Goal: Task Accomplishment & Management: Manage account settings

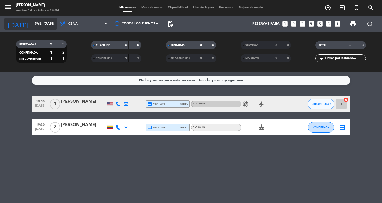
click at [53, 24] on icon "arrow_drop_down" at bounding box center [52, 24] width 6 height 6
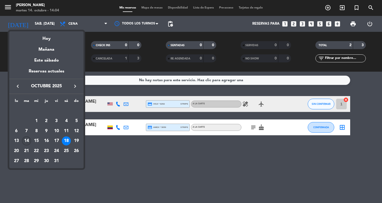
click at [29, 138] on div "14" at bounding box center [26, 140] width 9 height 9
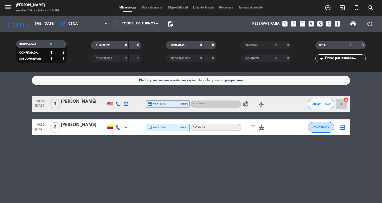
type input "[DATE] oct."
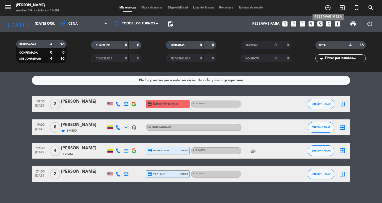
click at [330, 8] on icon "add_circle_outline" at bounding box center [328, 8] width 6 height 6
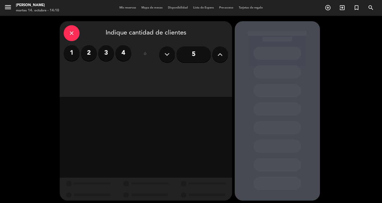
click at [217, 53] on button at bounding box center [220, 54] width 16 height 16
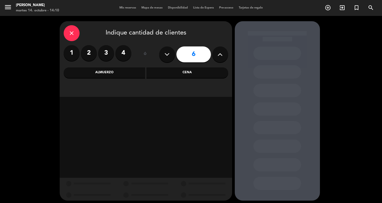
click at [217, 53] on button at bounding box center [220, 54] width 16 height 16
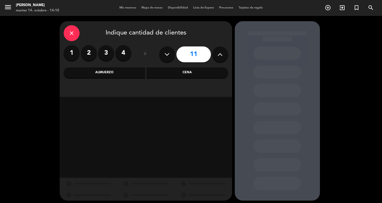
click at [217, 53] on button at bounding box center [220, 54] width 16 height 16
type input "15"
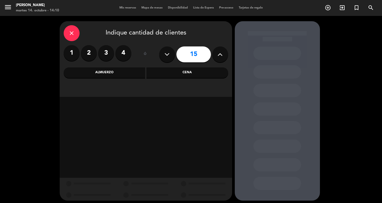
click at [177, 78] on div "Cena" at bounding box center [187, 72] width 82 height 11
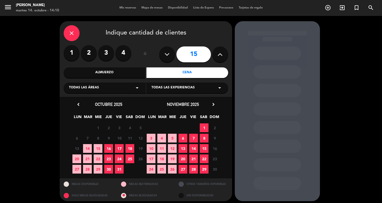
click at [86, 149] on span "14" at bounding box center [87, 148] width 9 height 9
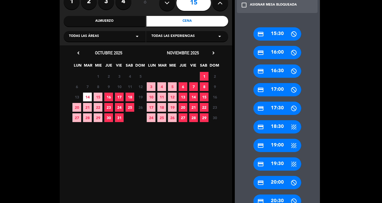
scroll to position [52, 0]
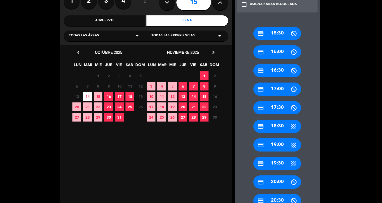
click at [279, 166] on div "credit_card 19:30" at bounding box center [277, 163] width 48 height 13
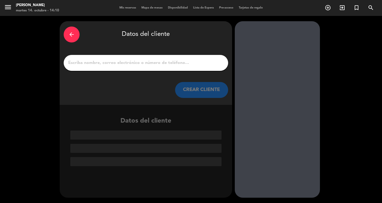
scroll to position [0, 0]
click at [173, 62] on input "1" at bounding box center [146, 62] width 156 height 7
click at [174, 63] on input "1" at bounding box center [146, 62] width 156 height 7
paste input "Koru Pharma"
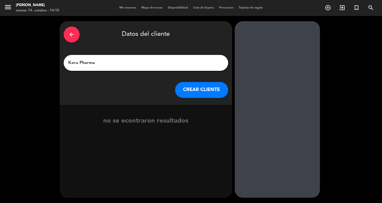
type input "Koru Pharma"
click at [199, 91] on button "CREAR CLIENTE" at bounding box center [201, 90] width 53 height 16
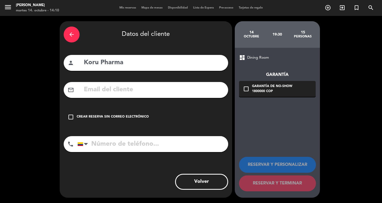
click at [128, 89] on input "text" at bounding box center [153, 89] width 141 height 11
click at [117, 149] on input "tel" at bounding box center [152, 144] width 151 height 16
click at [122, 90] on input "text" at bounding box center [153, 89] width 141 height 11
paste input "[PERSON_NAME][EMAIL_ADDRESS][DOMAIN_NAME]"
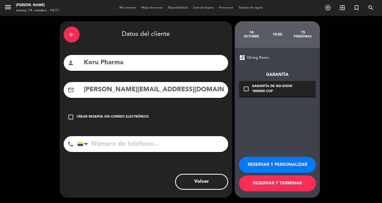
type input "[PERSON_NAME][EMAIL_ADDRESS][DOMAIN_NAME]"
click at [68, 117] on icon "check_box_outline_blank" at bounding box center [71, 117] width 6 height 6
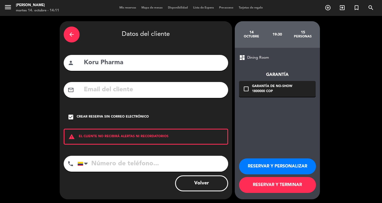
click at [72, 117] on icon "check_box" at bounding box center [71, 117] width 6 height 6
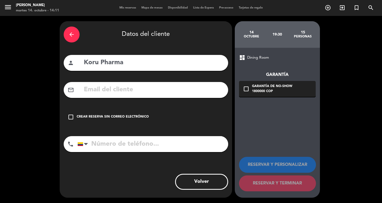
click at [119, 85] on input "text" at bounding box center [153, 89] width 141 height 11
paste input "[PERSON_NAME][EMAIL_ADDRESS][DOMAIN_NAME]"
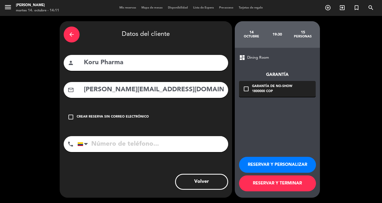
click at [88, 89] on input "[PERSON_NAME][EMAIL_ADDRESS][DOMAIN_NAME]" at bounding box center [153, 89] width 141 height 11
type input "[PERSON_NAME][EMAIL_ADDRESS][DOMAIN_NAME]"
click at [92, 141] on input "tel" at bounding box center [152, 144] width 151 height 16
click at [133, 144] on input "tel" at bounding box center [152, 144] width 151 height 16
paste input "3502519477"
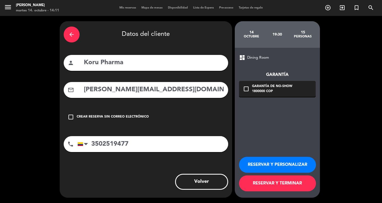
type input "3502519477"
click at [246, 88] on icon "check_box_outline_blank" at bounding box center [246, 89] width 6 height 6
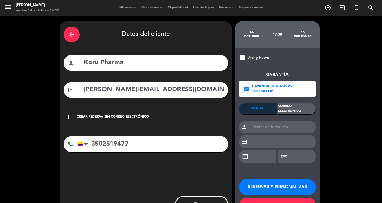
click at [294, 112] on div "Correo Electrónico" at bounding box center [297, 108] width 38 height 11
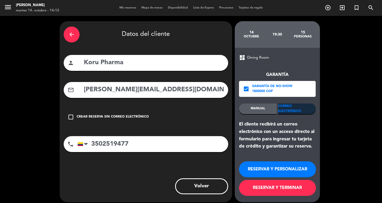
click at [300, 108] on div "Correo Electrónico" at bounding box center [297, 108] width 38 height 11
click at [262, 168] on button "RESERVAR Y PERSONALIZAR" at bounding box center [277, 169] width 77 height 16
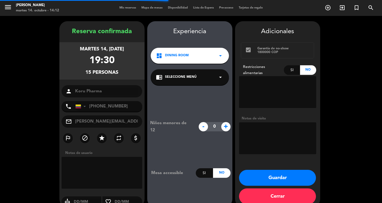
scroll to position [9, 0]
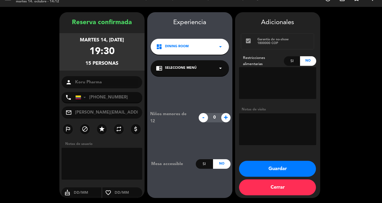
click at [221, 70] on icon "arrow_drop_down" at bounding box center [220, 68] width 6 height 6
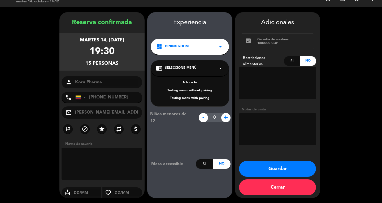
click at [198, 83] on div "A la carte" at bounding box center [190, 82] width 68 height 5
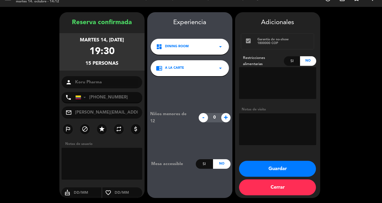
click at [218, 69] on icon "arrow_drop_down" at bounding box center [220, 68] width 6 height 6
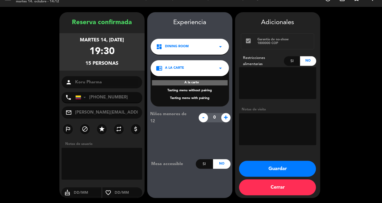
click at [218, 69] on icon "arrow_drop_down" at bounding box center [220, 68] width 6 height 6
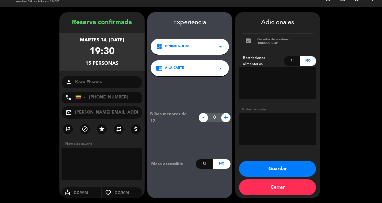
click at [270, 169] on button "Guardar" at bounding box center [277, 169] width 77 height 16
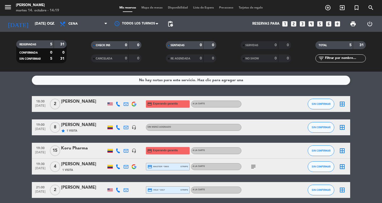
click at [78, 147] on div "Koru Pharma" at bounding box center [83, 148] width 45 height 7
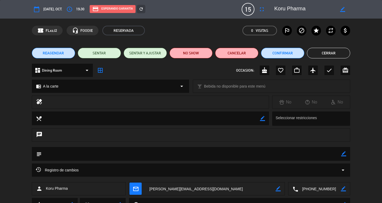
click at [322, 54] on button "Cerrar" at bounding box center [328, 53] width 43 height 11
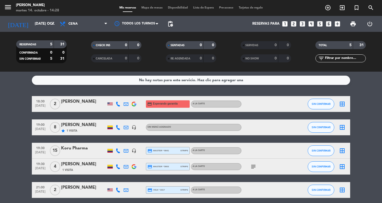
scroll to position [21, 0]
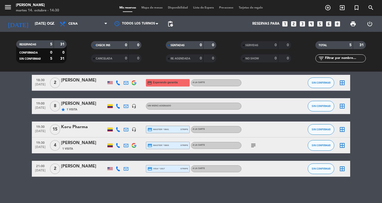
click at [97, 130] on div "Koru Pharma" at bounding box center [83, 127] width 45 height 7
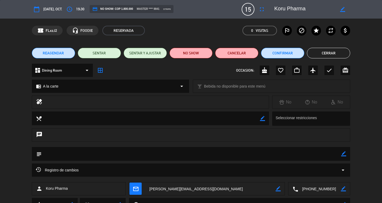
drag, startPoint x: 97, startPoint y: 130, endPoint x: 215, endPoint y: 89, distance: 125.6
click at [215, 89] on edit-booking-info-modal "calendar_today [DATE], oct. access_time 19:30 credit_card NO SHOW: COP 1.800.00…" at bounding box center [191, 101] width 382 height 203
click at [362, 136] on div "chat" at bounding box center [191, 137] width 382 height 19
click at [131, 186] on span "mail_outline" at bounding box center [135, 188] width 12 height 12
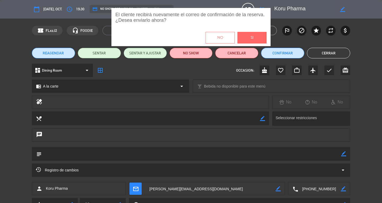
click at [257, 37] on button "Si" at bounding box center [251, 38] width 29 height 12
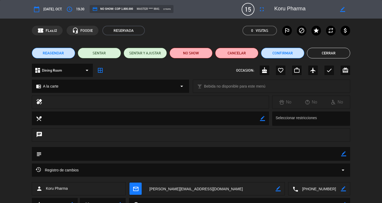
click at [332, 56] on button "Cerrar" at bounding box center [328, 53] width 43 height 11
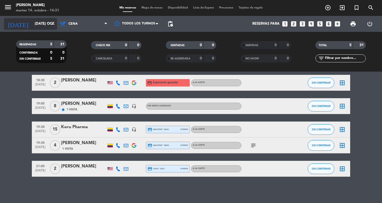
click at [53, 22] on icon "arrow_drop_down" at bounding box center [52, 24] width 6 height 6
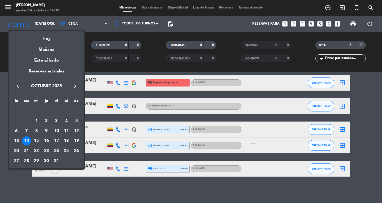
click at [66, 140] on div "18" at bounding box center [66, 140] width 9 height 9
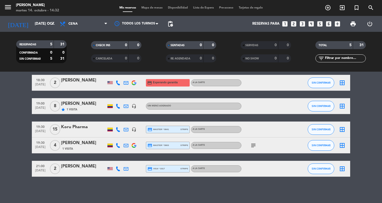
type input "sáb. [DATE]"
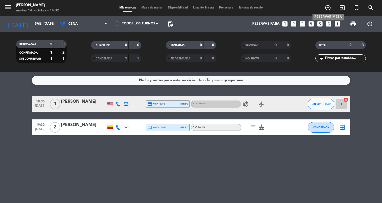
click at [327, 9] on icon "add_circle_outline" at bounding box center [328, 8] width 6 height 6
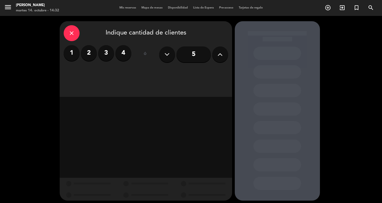
click at [87, 55] on label "2" at bounding box center [89, 53] width 16 height 16
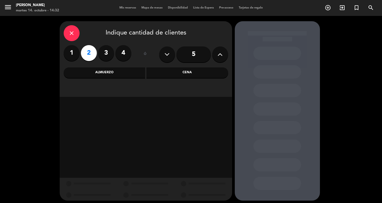
click at [171, 71] on div "Cena" at bounding box center [187, 72] width 82 height 11
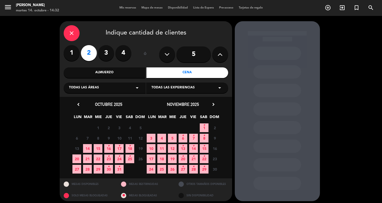
click at [130, 149] on icon "•" at bounding box center [130, 146] width 2 height 8
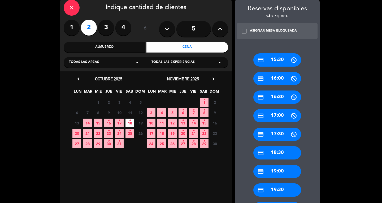
scroll to position [26, 0]
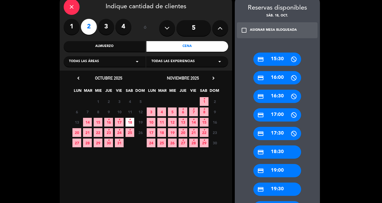
click at [283, 189] on div "credit_card 19:30" at bounding box center [277, 188] width 48 height 13
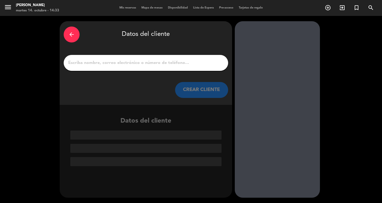
scroll to position [0, 0]
click at [140, 63] on input "1" at bounding box center [146, 62] width 156 height 7
click at [135, 58] on div at bounding box center [146, 63] width 164 height 16
click at [77, 68] on div at bounding box center [146, 63] width 164 height 16
click at [80, 60] on input "1" at bounding box center [146, 62] width 156 height 7
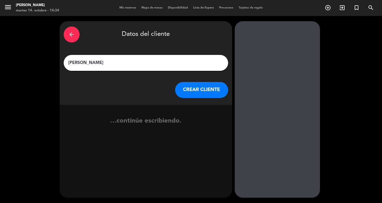
type input "[PERSON_NAME]"
click at [191, 86] on button "CREAR CLIENTE" at bounding box center [201, 90] width 53 height 16
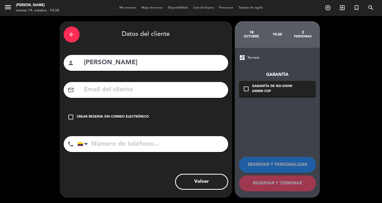
click at [102, 87] on input "text" at bounding box center [153, 89] width 141 height 11
paste input "Peleador boxeador @[DOMAIN_NAME]"
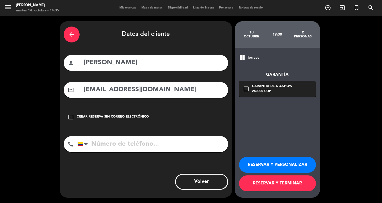
type input "[EMAIL_ADDRESS][DOMAIN_NAME]"
click at [165, 147] on input "tel" at bounding box center [152, 144] width 151 height 16
paste input "3054513581"
type input "3054513581"
click at [248, 90] on icon "check_box_outline_blank" at bounding box center [246, 89] width 6 height 6
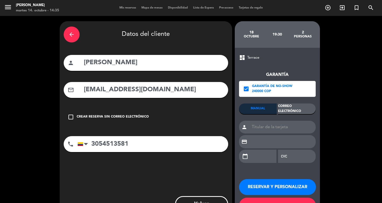
click at [294, 110] on div "Correo Electrónico" at bounding box center [297, 108] width 38 height 11
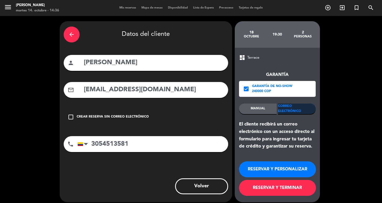
click at [279, 190] on button "RESERVAR Y TERMINAR" at bounding box center [277, 188] width 77 height 16
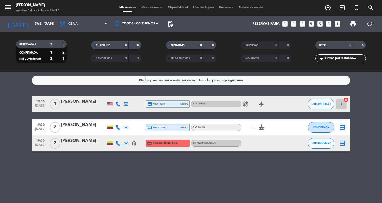
click at [78, 143] on div "[PERSON_NAME]" at bounding box center [83, 140] width 45 height 7
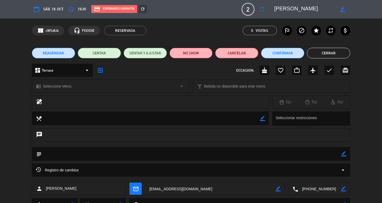
click at [328, 51] on button "Cerrar" at bounding box center [328, 53] width 43 height 11
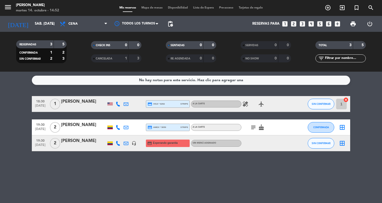
click at [252, 128] on icon "subject" at bounding box center [253, 127] width 6 height 6
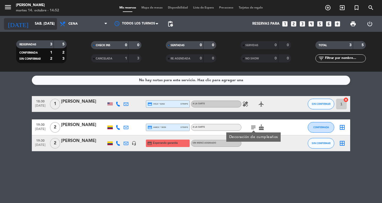
click at [53, 21] on icon "arrow_drop_down" at bounding box center [52, 24] width 6 height 6
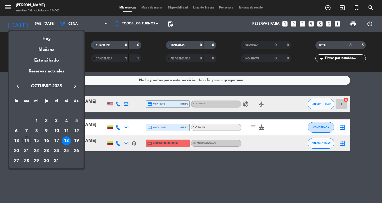
click at [29, 140] on div "14" at bounding box center [26, 140] width 9 height 9
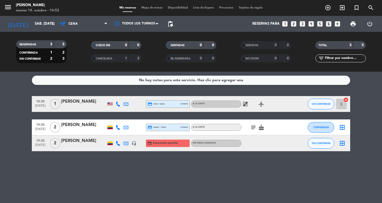
type input "[DATE] oct."
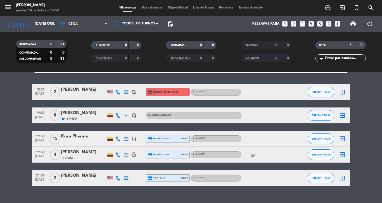
scroll to position [12, 0]
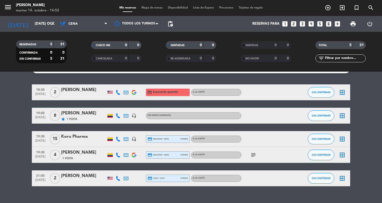
click at [252, 157] on icon "subject" at bounding box center [253, 155] width 6 height 6
click at [343, 155] on icon "border_all" at bounding box center [342, 155] width 6 height 6
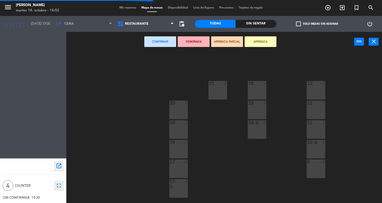
click at [296, 69] on div "13 2 16 4 21 2 12 2 15 4 20 2 11 2 14 lock 4 19 2 10 lock 4 18 2 9 4 17 4 17-1 …" at bounding box center [226, 127] width 312 height 151
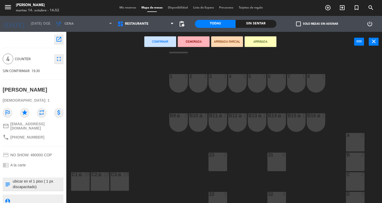
scroll to position [151, 0]
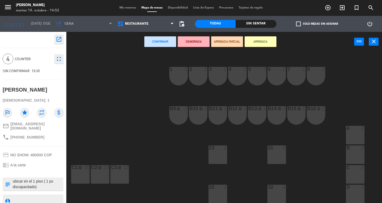
click at [276, 189] on div "32 4" at bounding box center [276, 187] width 19 height 5
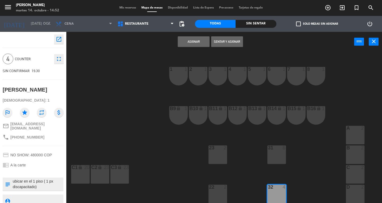
click at [192, 47] on button "Asignar" at bounding box center [194, 41] width 32 height 11
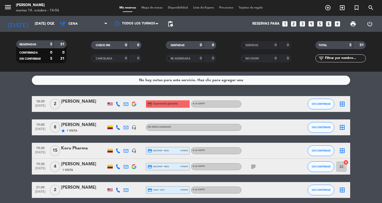
click at [77, 161] on div "[PERSON_NAME]" at bounding box center [83, 164] width 45 height 7
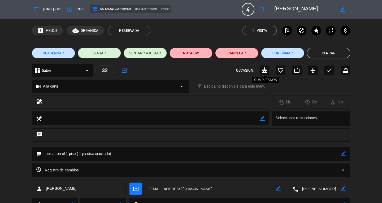
click at [266, 71] on icon "cake" at bounding box center [264, 70] width 6 height 6
click at [373, 133] on div "chat" at bounding box center [191, 137] width 382 height 19
click at [331, 55] on button "Cerrar" at bounding box center [328, 53] width 43 height 11
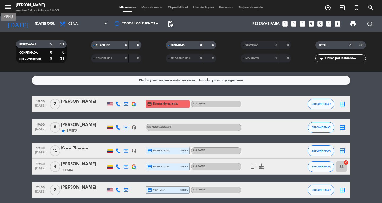
click at [7, 9] on icon "menu" at bounding box center [8, 7] width 8 height 8
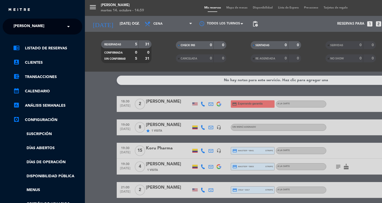
click at [99, 37] on div "menu Don Diablo martes 14. octubre - 14:59 Mis reservas Mapa de mesas Disponibi…" at bounding box center [276, 101] width 382 height 203
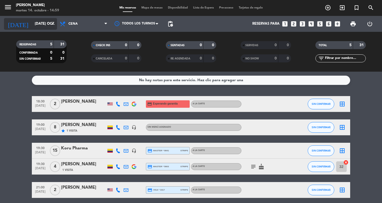
click at [54, 24] on icon "arrow_drop_down" at bounding box center [52, 24] width 6 height 6
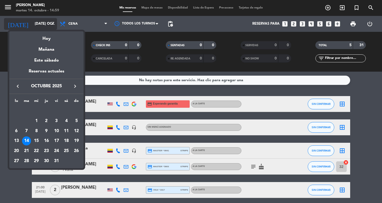
click at [54, 24] on div at bounding box center [191, 101] width 382 height 203
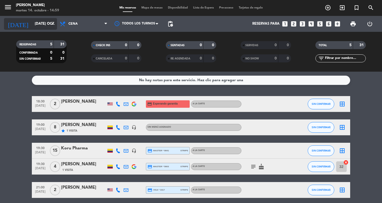
click at [54, 24] on icon "arrow_drop_down" at bounding box center [52, 24] width 6 height 6
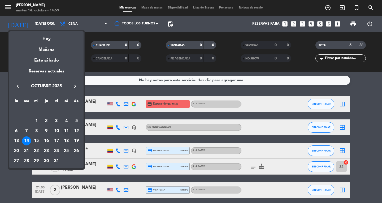
click at [67, 127] on div "11" at bounding box center [66, 130] width 9 height 9
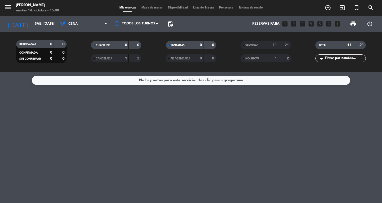
click at [121, 58] on div "1" at bounding box center [122, 58] width 11 height 6
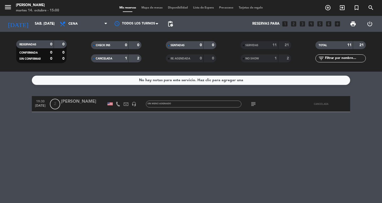
click at [260, 58] on div "NO SHOW" at bounding box center [254, 58] width 24 height 6
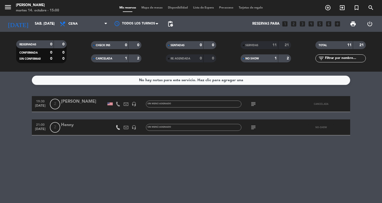
click at [100, 129] on div at bounding box center [83, 131] width 45 height 4
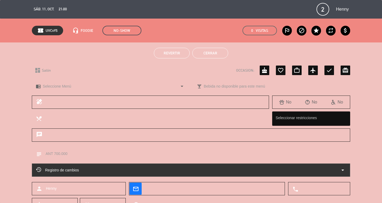
click at [54, 155] on textarea at bounding box center [194, 154] width 304 height 14
click at [50, 154] on textarea at bounding box center [194, 154] width 304 height 14
click at [37, 155] on icon "subject" at bounding box center [39, 154] width 6 height 6
click at [218, 53] on button "Cerrar" at bounding box center [210, 53] width 36 height 11
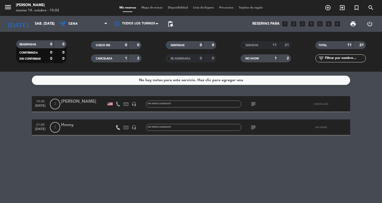
drag, startPoint x: 218, startPoint y: 53, endPoint x: 201, endPoint y: 87, distance: 37.9
click at [201, 87] on ng-component "menu Don Diablo martes 14. octubre - 15:02 Mis reservas Mapa de mesas Disponibi…" at bounding box center [191, 101] width 382 height 203
click at [40, 26] on input "sáb. [DATE]" at bounding box center [55, 24] width 47 height 10
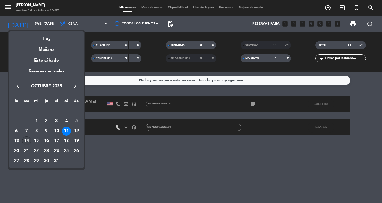
click at [25, 142] on div "14" at bounding box center [26, 140] width 9 height 9
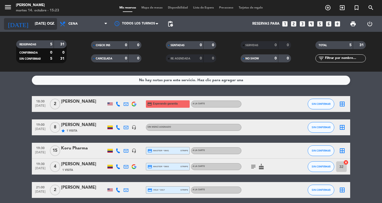
click at [47, 24] on input "[DATE] oct." at bounding box center [55, 24] width 47 height 10
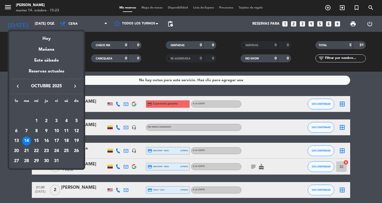
click at [38, 141] on div "15" at bounding box center [36, 140] width 9 height 9
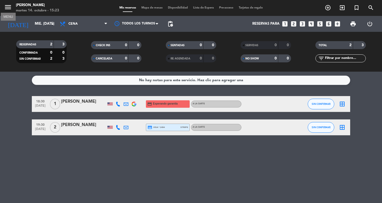
click at [7, 9] on icon "menu" at bounding box center [8, 7] width 8 height 8
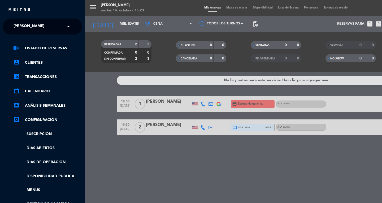
click at [66, 24] on span at bounding box center [69, 26] width 9 height 11
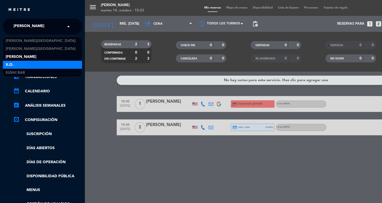
click at [57, 63] on div "X.O." at bounding box center [42, 65] width 79 height 8
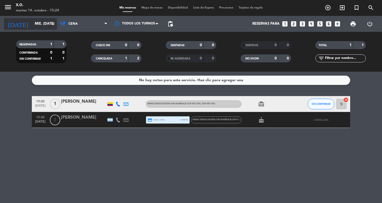
click at [50, 22] on icon "arrow_drop_down" at bounding box center [52, 24] width 6 height 6
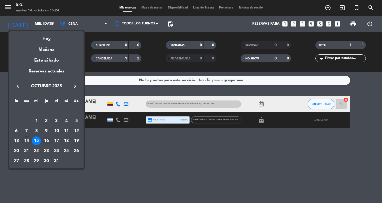
click at [47, 139] on div "16" at bounding box center [46, 140] width 9 height 9
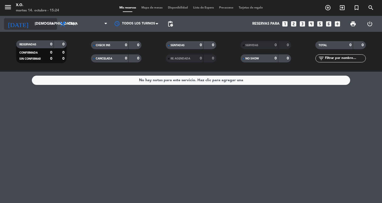
click at [52, 22] on icon "arrow_drop_down" at bounding box center [52, 24] width 6 height 6
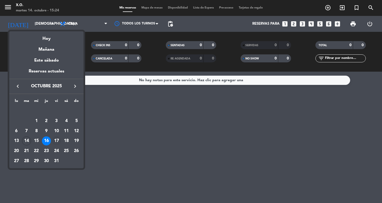
click at [56, 140] on div "17" at bounding box center [56, 140] width 9 height 9
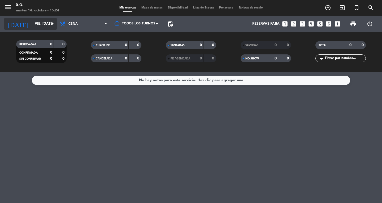
click at [54, 21] on icon "arrow_drop_down" at bounding box center [52, 24] width 6 height 6
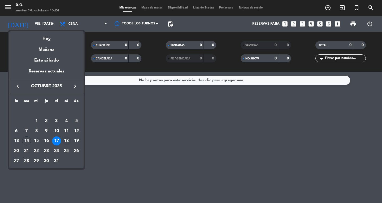
click at [67, 141] on div "18" at bounding box center [66, 140] width 9 height 9
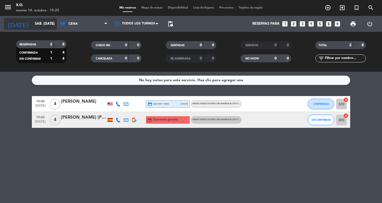
click at [50, 23] on icon "arrow_drop_down" at bounding box center [52, 24] width 6 height 6
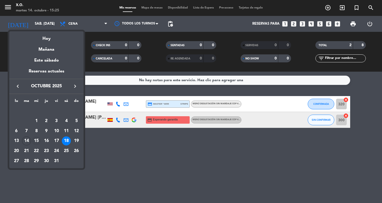
click at [37, 141] on div "15" at bounding box center [36, 140] width 9 height 9
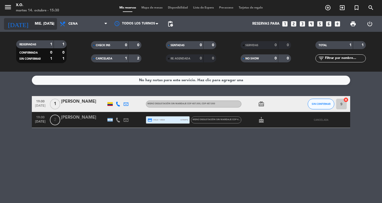
click at [51, 21] on icon "arrow_drop_down" at bounding box center [52, 24] width 6 height 6
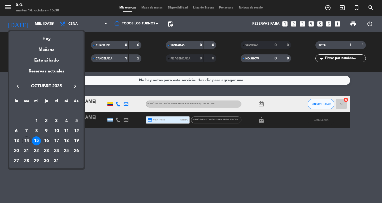
click at [45, 142] on div "16" at bounding box center [46, 140] width 9 height 9
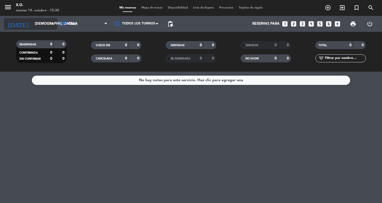
click at [54, 21] on icon "arrow_drop_down" at bounding box center [52, 24] width 6 height 6
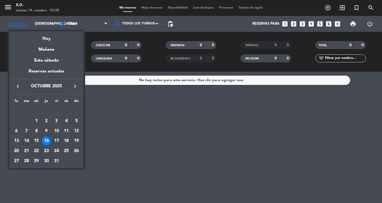
click at [58, 140] on div "17" at bounding box center [56, 140] width 9 height 9
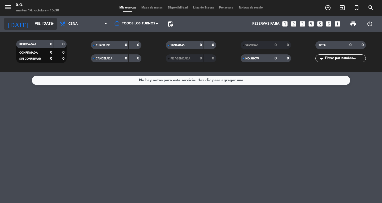
click at [49, 26] on input "vie. [DATE]" at bounding box center [55, 24] width 47 height 10
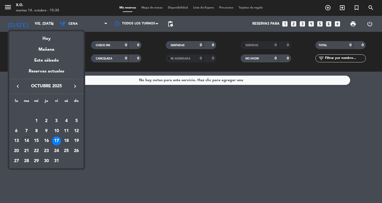
click at [66, 142] on div "18" at bounding box center [66, 140] width 9 height 9
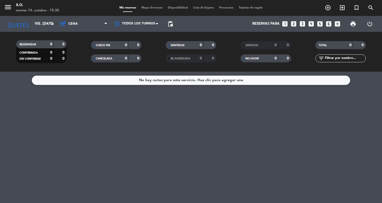
type input "sáb. [DATE]"
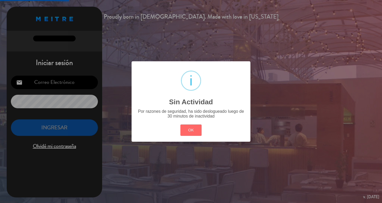
type input "[EMAIL_ADDRESS][DOMAIN_NAME]"
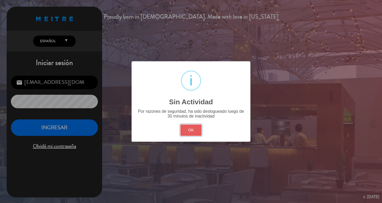
click at [192, 129] on button "OK" at bounding box center [190, 129] width 21 height 11
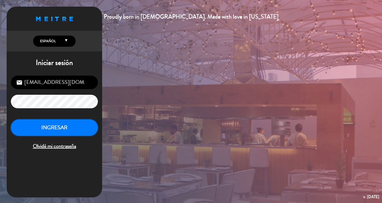
click at [84, 129] on button "INGRESAR" at bounding box center [54, 127] width 87 height 17
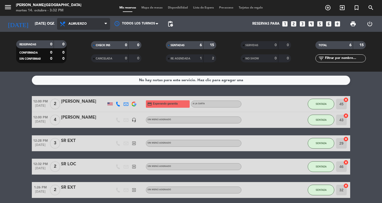
click at [93, 28] on span "Almuerzo" at bounding box center [83, 24] width 53 height 12
click at [93, 58] on div "menu [PERSON_NAME][GEOGRAPHIC_DATA] martes 14. octubre - 3:32 PM Mis reservas M…" at bounding box center [191, 36] width 382 height 72
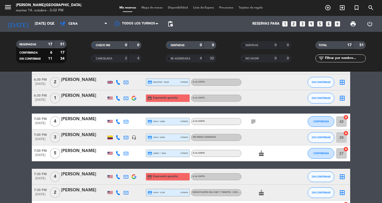
scroll to position [220, 0]
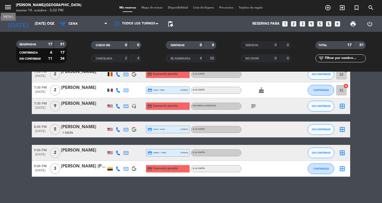
click at [11, 9] on icon "menu" at bounding box center [8, 7] width 8 height 8
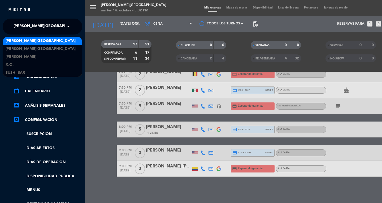
click at [69, 31] on span at bounding box center [69, 26] width 9 height 11
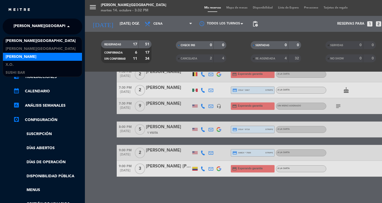
click at [54, 58] on div "[PERSON_NAME]" at bounding box center [42, 57] width 79 height 8
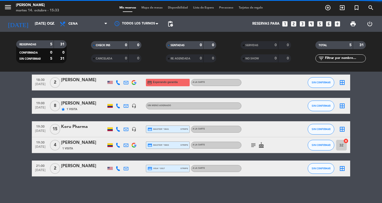
scroll to position [21, 0]
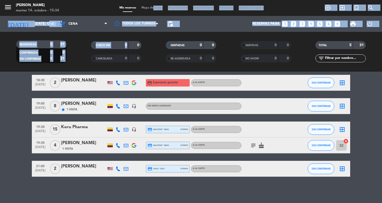
drag, startPoint x: 150, startPoint y: 9, endPoint x: 138, endPoint y: 38, distance: 31.3
click at [138, 38] on div "menu Don Diablo martes 14. octubre - 15:34 Mis reservas Mapa de mesas Disponibi…" at bounding box center [191, 36] width 382 height 72
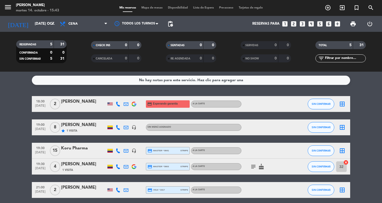
click at [340, 151] on icon "border_all" at bounding box center [342, 150] width 6 height 6
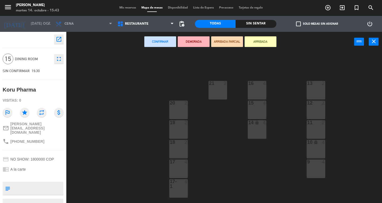
click at [260, 91] on div "16 4" at bounding box center [257, 90] width 19 height 19
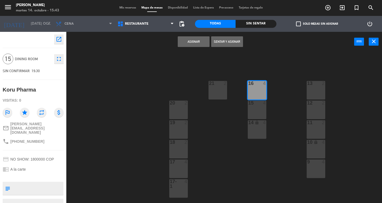
click at [256, 102] on div at bounding box center [256, 102] width 9 height 5
click at [254, 125] on div "14 lock 4" at bounding box center [257, 122] width 19 height 5
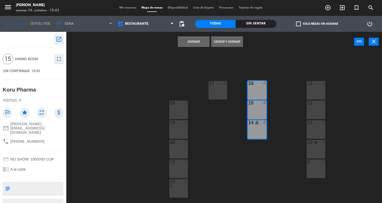
click at [202, 43] on button "Asignar" at bounding box center [194, 41] width 32 height 11
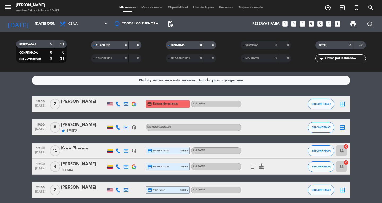
click at [344, 127] on icon "border_all" at bounding box center [342, 127] width 6 height 6
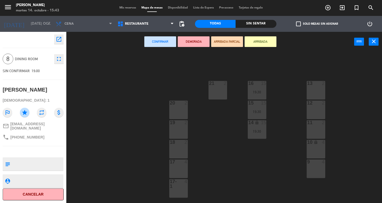
click at [316, 147] on div "10 lock 4" at bounding box center [315, 149] width 19 height 19
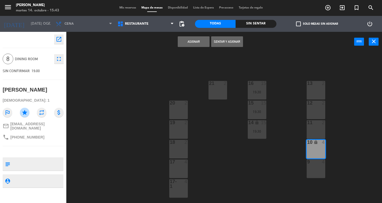
click at [313, 163] on div at bounding box center [315, 161] width 9 height 5
click at [191, 43] on button "Asignar" at bounding box center [194, 41] width 32 height 11
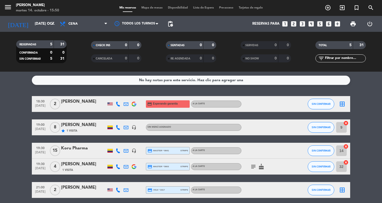
click at [341, 104] on icon "border_all" at bounding box center [342, 104] width 6 height 6
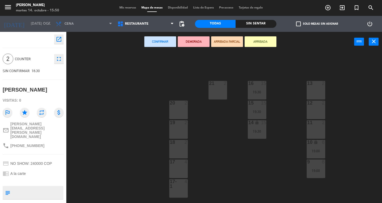
click at [178, 130] on div "19 2" at bounding box center [178, 129] width 19 height 19
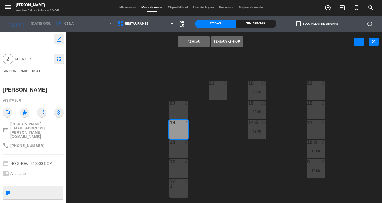
click at [195, 42] on button "Asignar" at bounding box center [194, 41] width 32 height 11
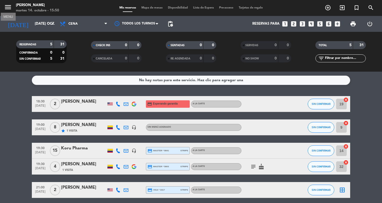
click at [9, 7] on icon "menu" at bounding box center [8, 7] width 8 height 8
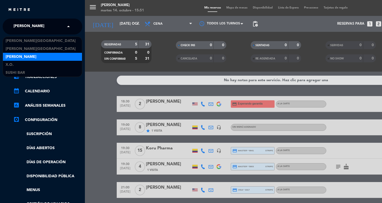
click at [67, 29] on span at bounding box center [69, 26] width 9 height 11
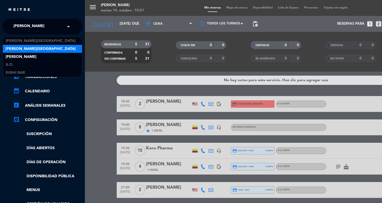
click at [32, 47] on span "[PERSON_NAME][GEOGRAPHIC_DATA]" at bounding box center [41, 49] width 70 height 6
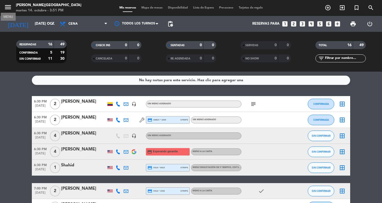
click at [7, 10] on icon "menu" at bounding box center [8, 7] width 8 height 8
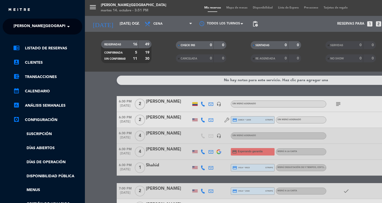
click at [63, 27] on input "text" at bounding box center [43, 27] width 65 height 12
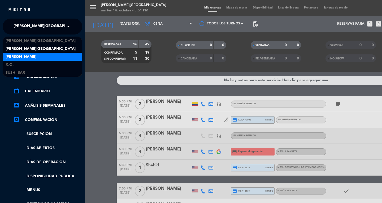
click at [22, 53] on div "[PERSON_NAME]" at bounding box center [42, 57] width 79 height 8
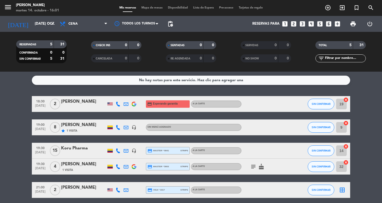
click at [253, 167] on icon "subject" at bounding box center [253, 166] width 6 height 6
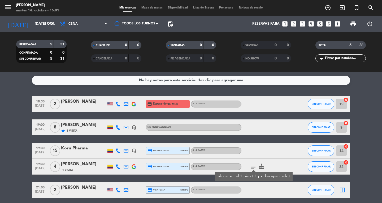
click at [278, 163] on div "subject ubicar en el 1 piso ( 1 px discapacitado) cake" at bounding box center [265, 167] width 48 height 16
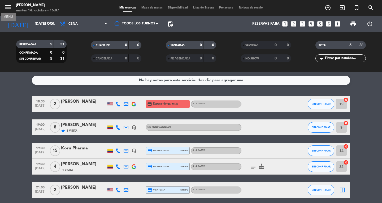
click at [8, 6] on icon "menu" at bounding box center [8, 7] width 8 height 8
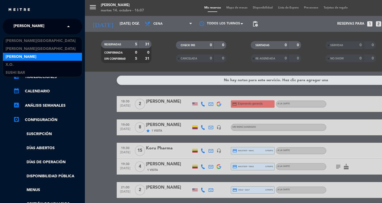
click at [69, 25] on span at bounding box center [69, 26] width 9 height 11
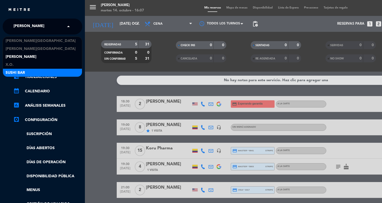
click at [13, 71] on span "SUSHI BAR" at bounding box center [15, 73] width 19 height 6
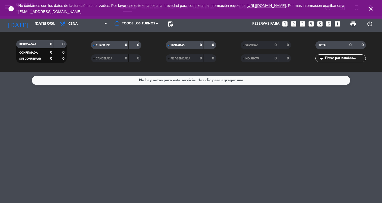
click at [371, 6] on icon "close" at bounding box center [370, 9] width 6 height 6
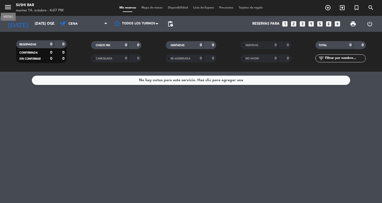
click at [10, 8] on icon "menu" at bounding box center [8, 7] width 8 height 8
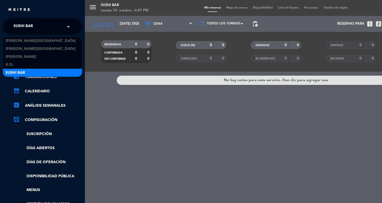
click at [70, 26] on span at bounding box center [69, 26] width 9 height 11
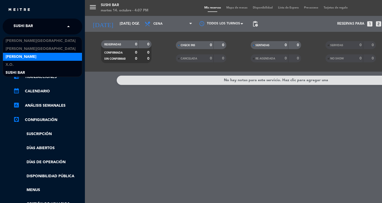
click at [26, 53] on div "[PERSON_NAME]" at bounding box center [42, 57] width 79 height 8
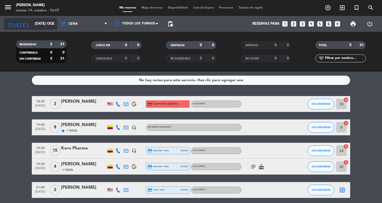
click at [52, 21] on icon "arrow_drop_down" at bounding box center [52, 24] width 6 height 6
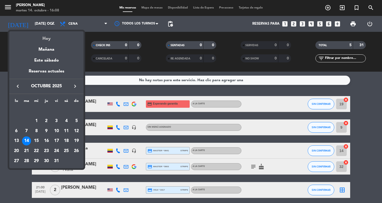
click at [49, 37] on div "Hoy" at bounding box center [46, 36] width 74 height 11
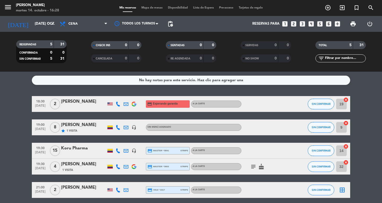
click at [118, 149] on icon at bounding box center [118, 150] width 5 height 5
click at [117, 139] on span "Copiar" at bounding box center [113, 142] width 11 height 6
click at [119, 105] on icon at bounding box center [118, 104] width 5 height 5
click at [111, 90] on div "[PHONE_NUMBER]" at bounding box center [120, 90] width 35 height 6
click at [112, 93] on span "Copiar" at bounding box center [113, 95] width 11 height 6
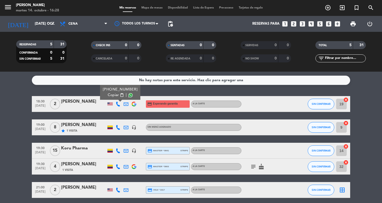
click at [32, 85] on div "No hay notas para este servicio. Haz clic para agregar una 18:30 [DATE] 2 [PERS…" at bounding box center [191, 137] width 382 height 131
click at [120, 151] on icon at bounding box center [118, 150] width 5 height 5
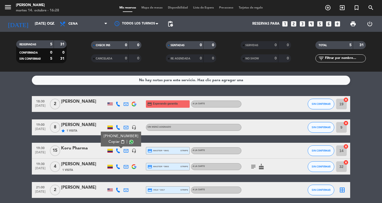
click at [114, 142] on span "Copiar" at bounding box center [113, 142] width 11 height 6
click at [216, 197] on div "21:00 [DATE] 2 [PERSON_NAME] credit_card visa * 3317 stripe A la carte SIN CONF…" at bounding box center [191, 190] width 318 height 16
click at [121, 167] on div at bounding box center [118, 167] width 8 height 16
click at [120, 164] on div at bounding box center [118, 167] width 8 height 16
click at [120, 167] on div at bounding box center [118, 167] width 8 height 16
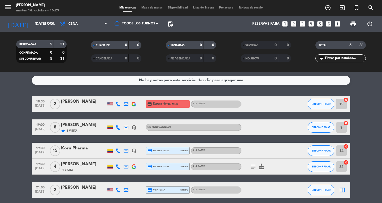
click at [120, 167] on div at bounding box center [118, 167] width 8 height 16
click at [117, 167] on icon at bounding box center [118, 166] width 5 height 5
click at [119, 154] on div "[PHONE_NUMBER]" at bounding box center [120, 152] width 35 height 6
click at [120, 158] on span "content_paste" at bounding box center [122, 158] width 4 height 4
click at [116, 191] on icon at bounding box center [118, 189] width 5 height 5
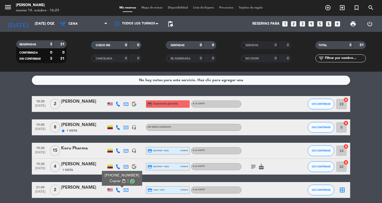
click at [116, 183] on span "Copiar" at bounding box center [115, 181] width 11 height 6
click at [79, 91] on div "No hay notas para este servicio. Haz clic para agregar una 18:30 [DATE] 2 [PERS…" at bounding box center [191, 137] width 382 height 131
click at [5, 149] on bookings-row "18:30 [DATE] 2 [PERSON_NAME] credit_card Esperando garantía A la carte SIN CONF…" at bounding box center [191, 147] width 382 height 102
click at [5, 5] on icon "menu" at bounding box center [8, 7] width 8 height 8
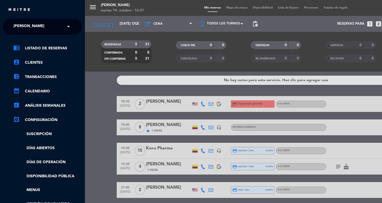
click at [50, 36] on div "chrome_reader_mode Listado de Reservas account_box Clientes account_balance_wal…" at bounding box center [42, 135] width 87 height 203
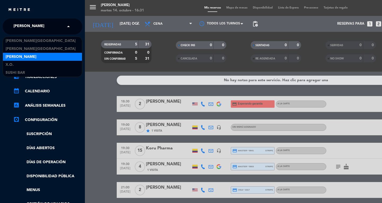
click at [50, 29] on input "text" at bounding box center [43, 27] width 65 height 12
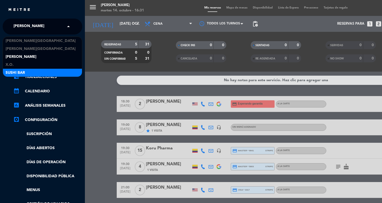
drag, startPoint x: 47, startPoint y: 68, endPoint x: 49, endPoint y: 75, distance: 7.4
click at [49, 75] on div "[PERSON_NAME] [PERSON_NAME] Don Diablo X.O. SUSHI BAR" at bounding box center [42, 57] width 79 height 40
click at [48, 75] on div "SUSHI BAR" at bounding box center [42, 73] width 79 height 8
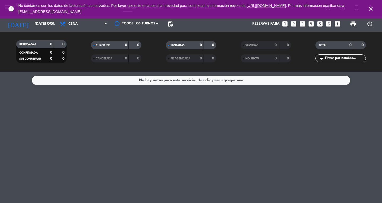
click at [369, 9] on icon "close" at bounding box center [370, 9] width 6 height 6
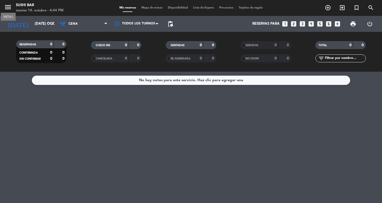
click at [8, 7] on icon "menu" at bounding box center [8, 7] width 8 height 8
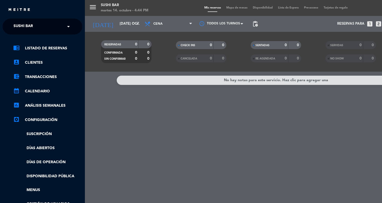
click at [13, 17] on div "close × SUSHI BAR × chrome_reader_mode Listado de Reservas account_box Clientes…" at bounding box center [42, 101] width 85 height 203
click at [13, 18] on div "close × SUSHI BAR × chrome_reader_mode Listado de Reservas account_box Clientes…" at bounding box center [42, 101] width 85 height 203
click at [14, 29] on span "SUSHI BAR" at bounding box center [23, 26] width 19 height 11
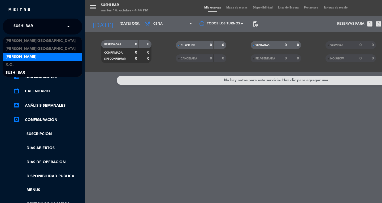
click at [15, 59] on span "[PERSON_NAME]" at bounding box center [21, 57] width 31 height 6
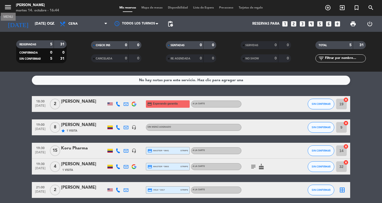
click at [7, 10] on icon "menu" at bounding box center [8, 7] width 8 height 8
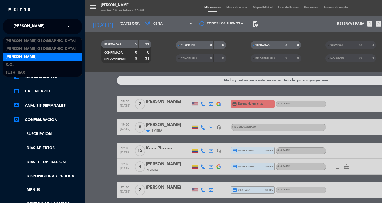
click at [28, 28] on span "[PERSON_NAME]" at bounding box center [29, 26] width 31 height 11
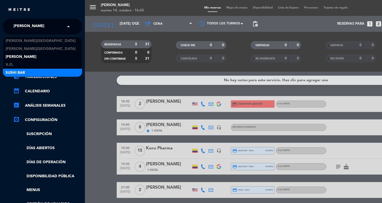
click at [94, 69] on div "menu Don Diablo martes 14. octubre - 16:45 Mis reservas Mapa de mesas Disponibi…" at bounding box center [276, 101] width 382 height 203
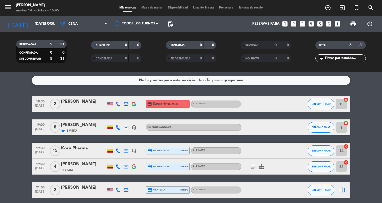
click at [33, 17] on div "[DATE] [DATE] oct. arrow_drop_down" at bounding box center [30, 24] width 53 height 16
click at [36, 21] on input "[DATE] oct." at bounding box center [55, 24] width 47 height 10
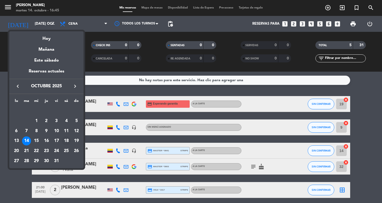
click at [64, 141] on div "18" at bounding box center [66, 140] width 9 height 9
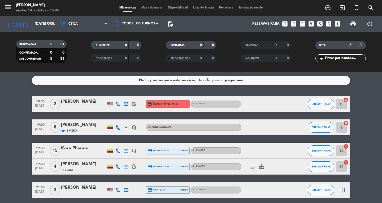
type input "sáb. [DATE]"
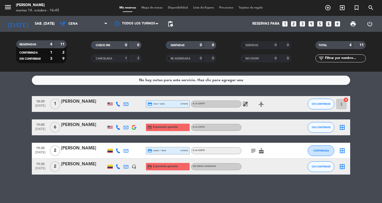
click at [75, 168] on div "[PERSON_NAME]" at bounding box center [83, 164] width 45 height 7
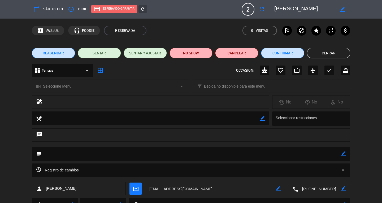
click at [342, 156] on icon "border_color" at bounding box center [343, 153] width 5 height 5
click at [326, 159] on textarea at bounding box center [191, 154] width 299 height 14
type textarea "HENNY-ANT $700.000 COP"
click at [341, 156] on icon at bounding box center [343, 153] width 5 height 5
click at [329, 59] on div "REAGENDAR SENTAR SENTAR Y AJUSTAR NO SHOW Cancelar Confirmar Cerrar" at bounding box center [191, 52] width 382 height 21
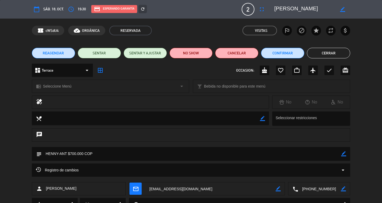
click at [326, 52] on button "Cerrar" at bounding box center [328, 53] width 43 height 11
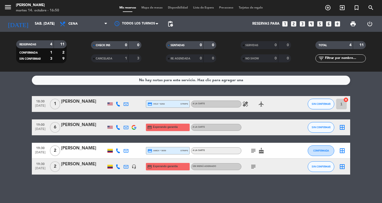
click at [8, 6] on icon "menu" at bounding box center [8, 7] width 8 height 8
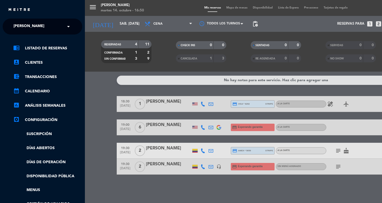
click at [22, 28] on span "[PERSON_NAME]" at bounding box center [29, 26] width 31 height 11
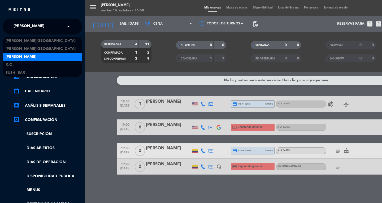
click at [97, 134] on div "menu Don Diablo martes 14. octubre - 16:50 Mis reservas Mapa de mesas Disponibi…" at bounding box center [276, 101] width 382 height 203
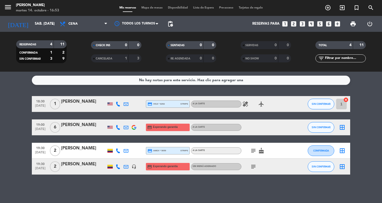
click at [169, 194] on div "No hay notas para este servicio. Haz clic para agregar una 18:30 [DATE] 1 [PERS…" at bounding box center [191, 137] width 382 height 131
click at [32, 23] on input "sáb. [DATE]" at bounding box center [55, 24] width 47 height 10
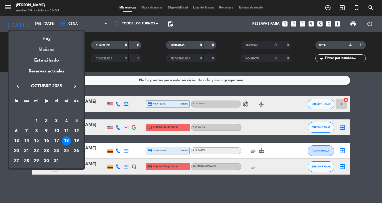
click at [46, 49] on div "Mañana" at bounding box center [46, 47] width 74 height 11
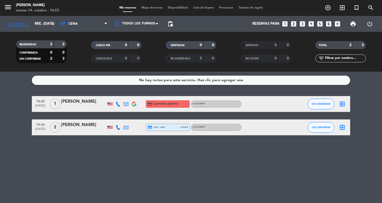
click at [39, 18] on div "[DATE] mié. [DATE] arrow_drop_down" at bounding box center [30, 24] width 53 height 12
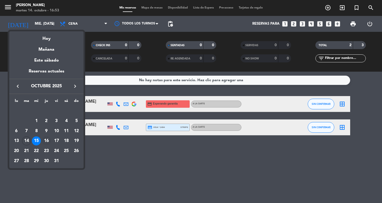
click at [49, 142] on div "16" at bounding box center [46, 140] width 9 height 9
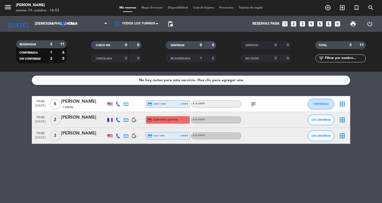
click at [253, 103] on icon "subject" at bounding box center [253, 104] width 6 height 6
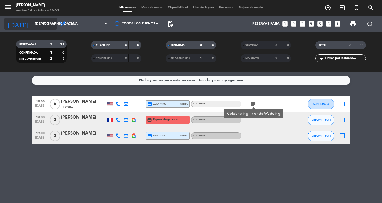
click at [54, 20] on input "[DEMOGRAPHIC_DATA] [DATE]" at bounding box center [55, 24] width 47 height 10
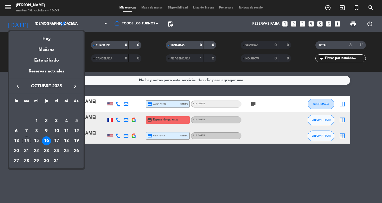
click at [57, 139] on div "17" at bounding box center [56, 140] width 9 height 9
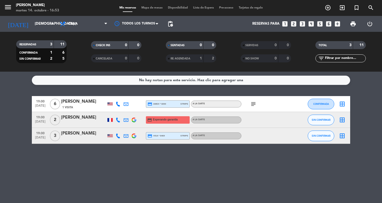
type input "vie. [DATE]"
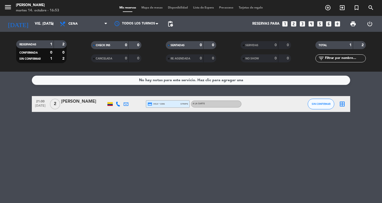
click at [29, 30] on div "[DATE] vie. [DATE] arrow_drop_down" at bounding box center [30, 24] width 53 height 16
click at [8, 7] on icon "menu" at bounding box center [8, 7] width 8 height 8
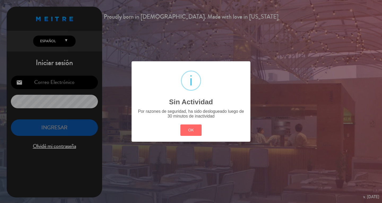
click at [18, 30] on div "? ! i Sin Actividad × Por razones de seguridad, ha sido deslogueado luego de 30…" at bounding box center [191, 101] width 382 height 203
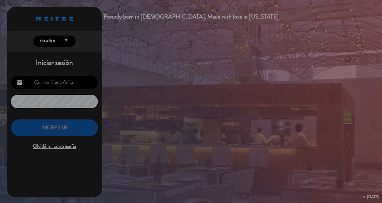
type input "[EMAIL_ADDRESS][DOMAIN_NAME]"
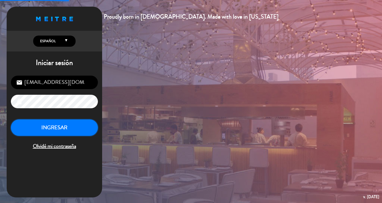
click at [51, 124] on button "INGRESAR" at bounding box center [54, 127] width 87 height 17
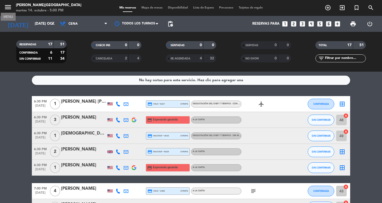
click at [10, 8] on icon "menu" at bounding box center [8, 7] width 8 height 8
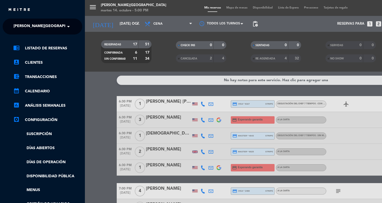
click at [17, 32] on span "[PERSON_NAME][GEOGRAPHIC_DATA]" at bounding box center [49, 26] width 70 height 11
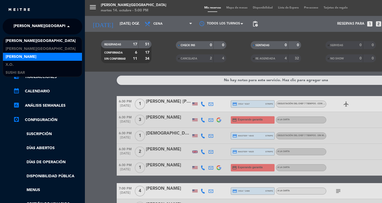
click at [23, 58] on span "[PERSON_NAME]" at bounding box center [21, 57] width 31 height 6
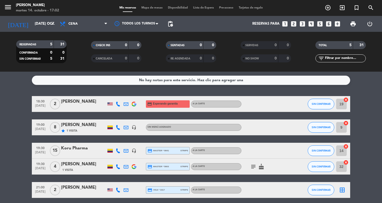
click at [12, 136] on bookings-row "18:30 [DATE] 2 [PERSON_NAME] credit_card Esperando garantía A la carte SIN CONF…" at bounding box center [191, 147] width 382 height 102
click at [118, 103] on icon at bounding box center [118, 104] width 5 height 5
click at [78, 105] on div "[PERSON_NAME]" at bounding box center [83, 101] width 45 height 7
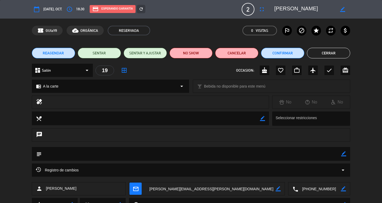
click at [224, 51] on button "Cancelar" at bounding box center [236, 53] width 43 height 11
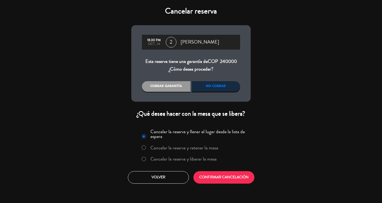
click at [171, 161] on label "Cancelar la reserva y liberar la mesa" at bounding box center [183, 158] width 66 height 5
click at [212, 181] on button "CONFIRMAR CANCELACIÓN" at bounding box center [223, 177] width 61 height 12
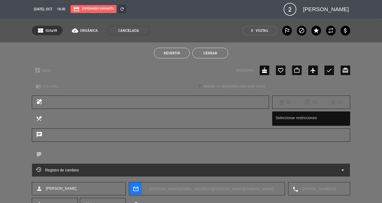
click at [187, 54] on button "Revertir" at bounding box center [172, 53] width 36 height 11
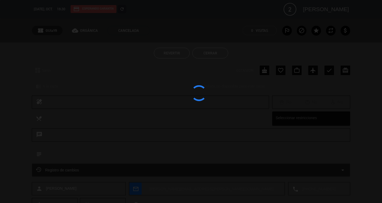
click at [205, 57] on div at bounding box center [191, 101] width 382 height 203
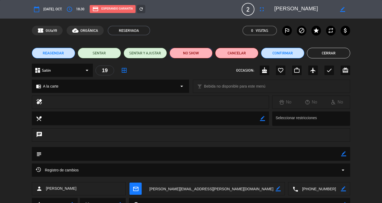
click at [189, 49] on button "NO SHOW" at bounding box center [190, 53] width 43 height 11
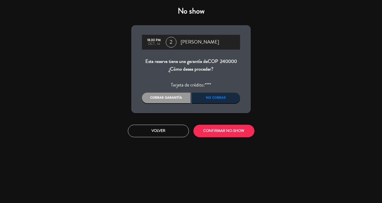
click at [152, 135] on button "Volver" at bounding box center [158, 131] width 61 height 12
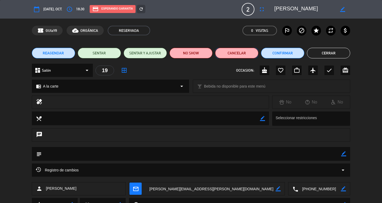
click at [232, 57] on button "Cancelar" at bounding box center [236, 53] width 43 height 11
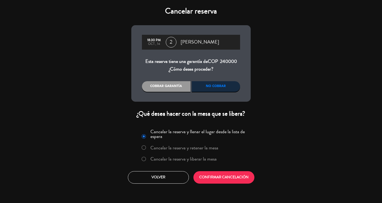
click at [185, 160] on label "Cancelar la reserva y liberar la mesa" at bounding box center [183, 158] width 66 height 5
click at [221, 181] on button "CONFIRMAR CANCELACIÓN" at bounding box center [223, 177] width 61 height 12
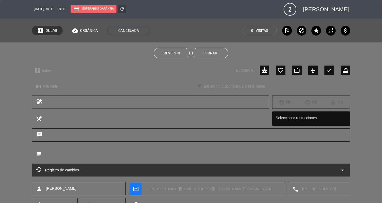
click at [199, 51] on button "Cerrar" at bounding box center [210, 53] width 36 height 11
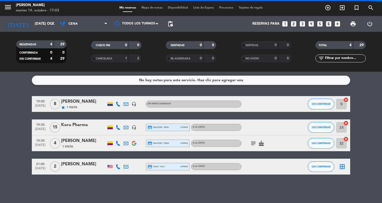
click at [215, 199] on div "No hay notas para este servicio. Haz clic para agregar una 19:00 [DATE] 8 [PERS…" at bounding box center [191, 137] width 382 height 131
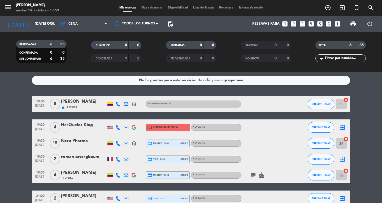
click at [382, 116] on bookings-row "19:00 [DATE] 8 [PERSON_NAME] star 1 Visita headset_mic Sin menú asignado SIN CO…" at bounding box center [191, 151] width 382 height 110
click at [81, 58] on filter-checkbox "CANCELADA 1 2" at bounding box center [116, 58] width 75 height 8
